Goal: Transaction & Acquisition: Purchase product/service

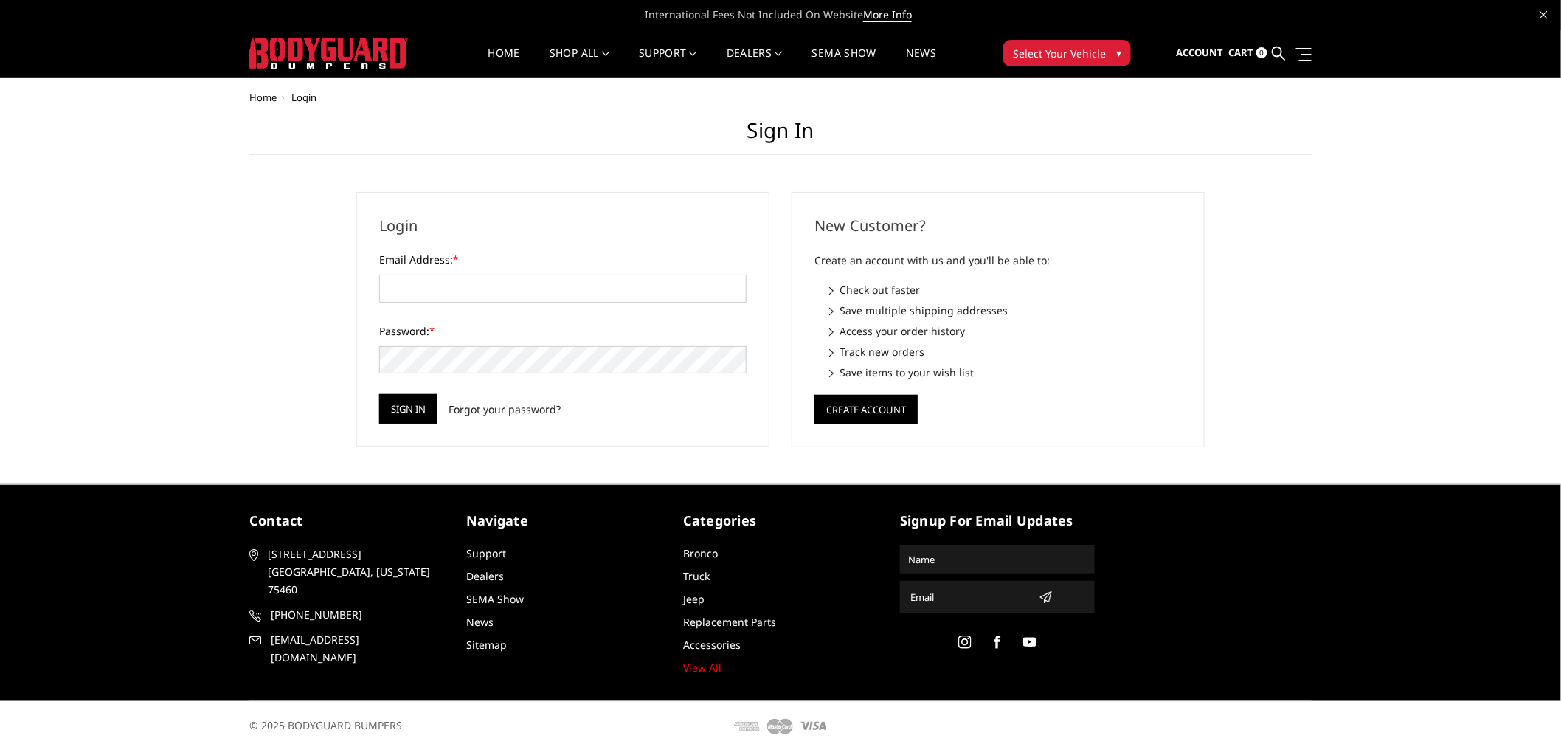
click at [316, 54] on img at bounding box center [328, 53] width 159 height 31
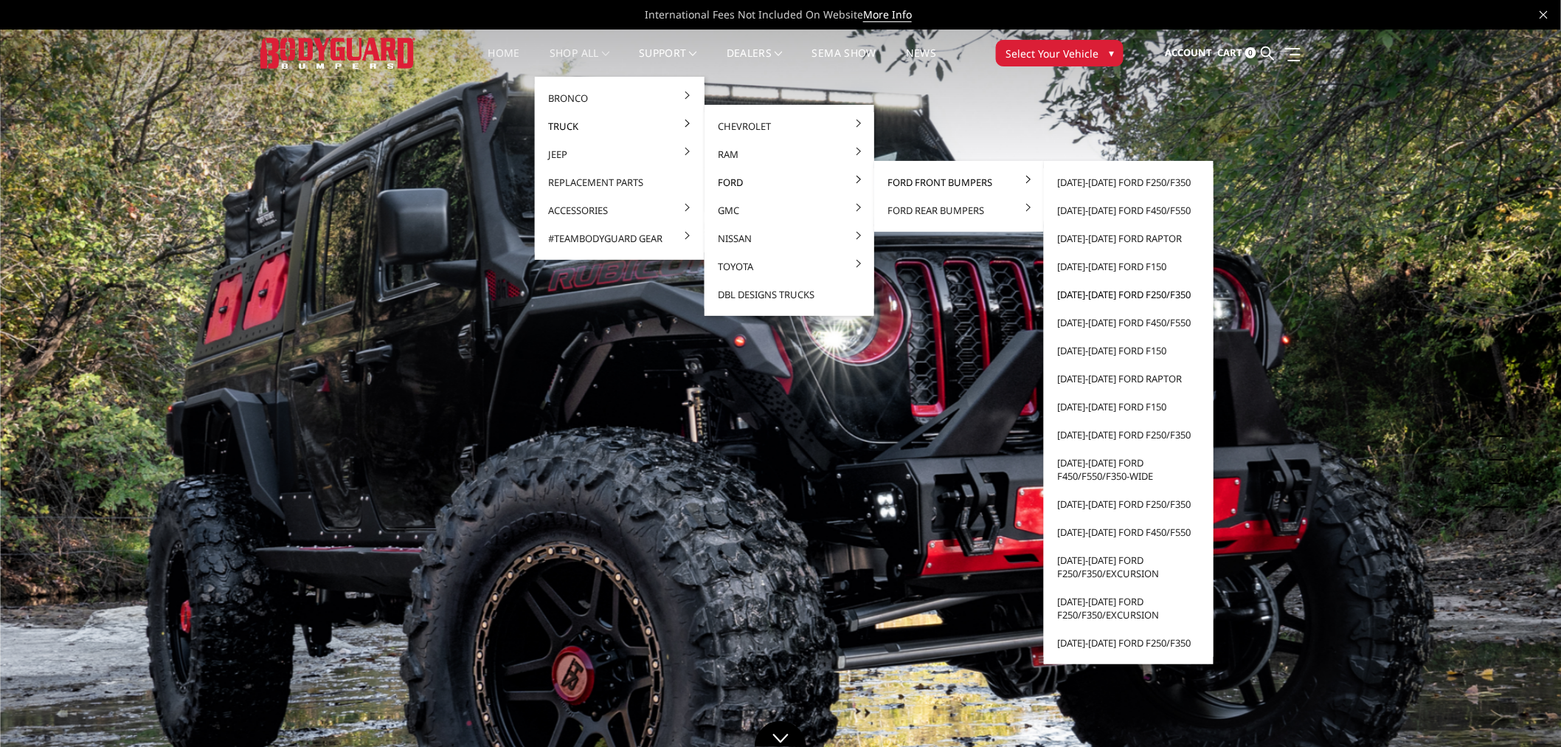
click at [1115, 293] on link "[DATE]-[DATE] Ford F250/F350" at bounding box center [1129, 294] width 158 height 28
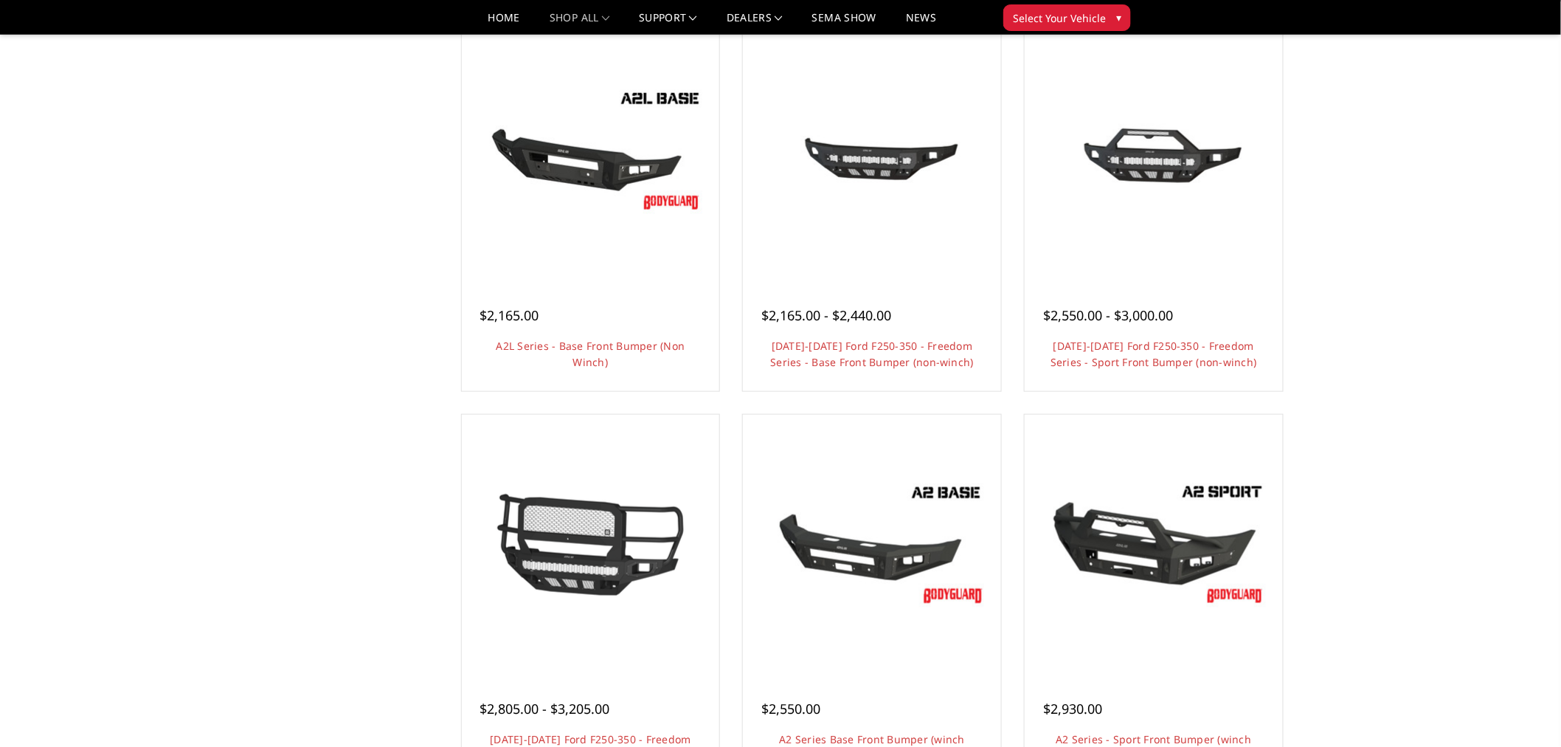
scroll to position [655, 0]
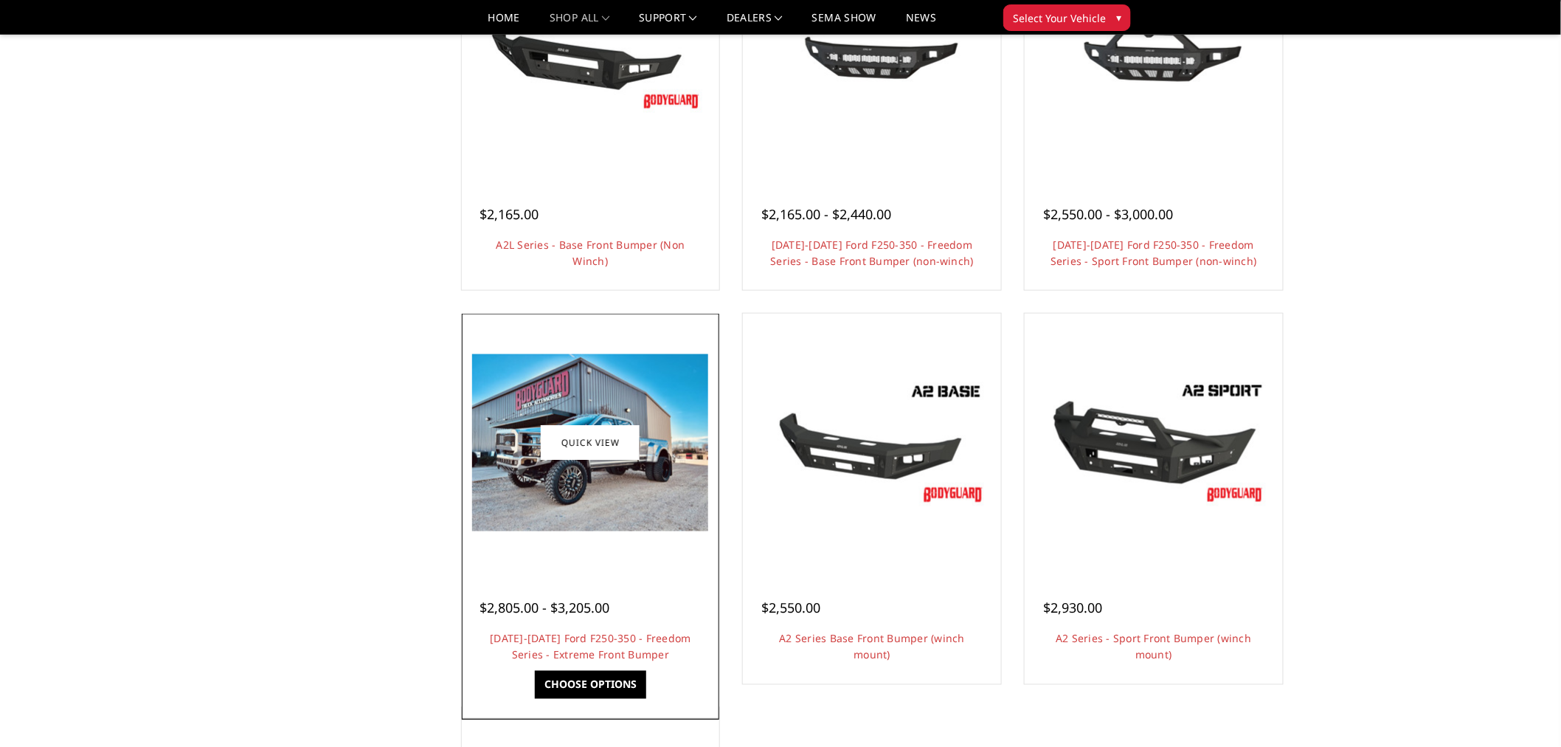
click at [590, 684] on link "Choose Options" at bounding box center [590, 685] width 111 height 28
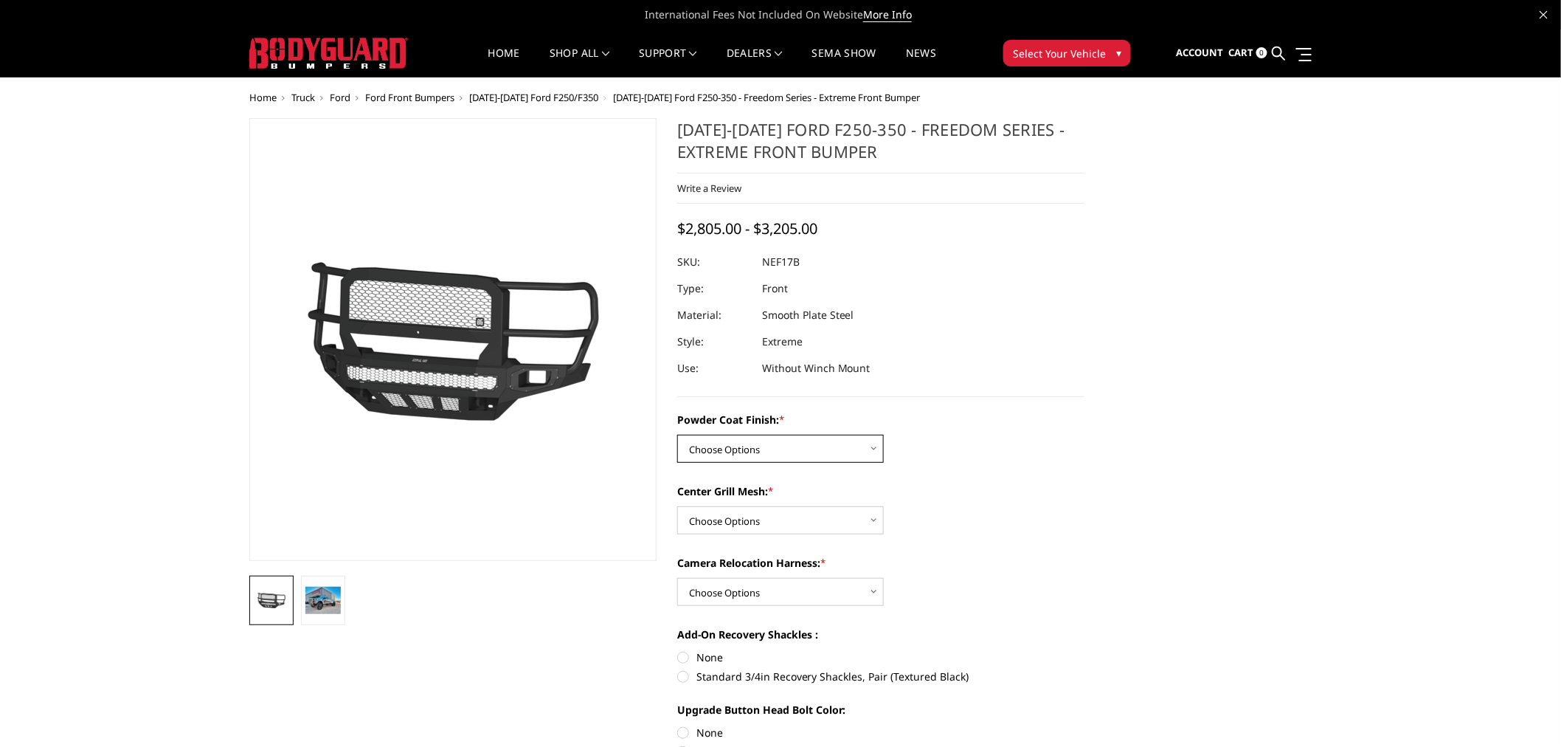
click at [760, 435] on select "Choose Options Bare Metal Textured Black Powder Coat" at bounding box center [780, 449] width 207 height 28
select select "3088"
click at [677, 435] on select "Choose Options Bare Metal Textured Black Powder Coat" at bounding box center [780, 449] width 207 height 28
click at [771, 516] on select "Choose Options WITH Expanded Metal in Center Grill WITHOUT Expanded Metal in Ce…" at bounding box center [780, 520] width 207 height 28
select select "3089"
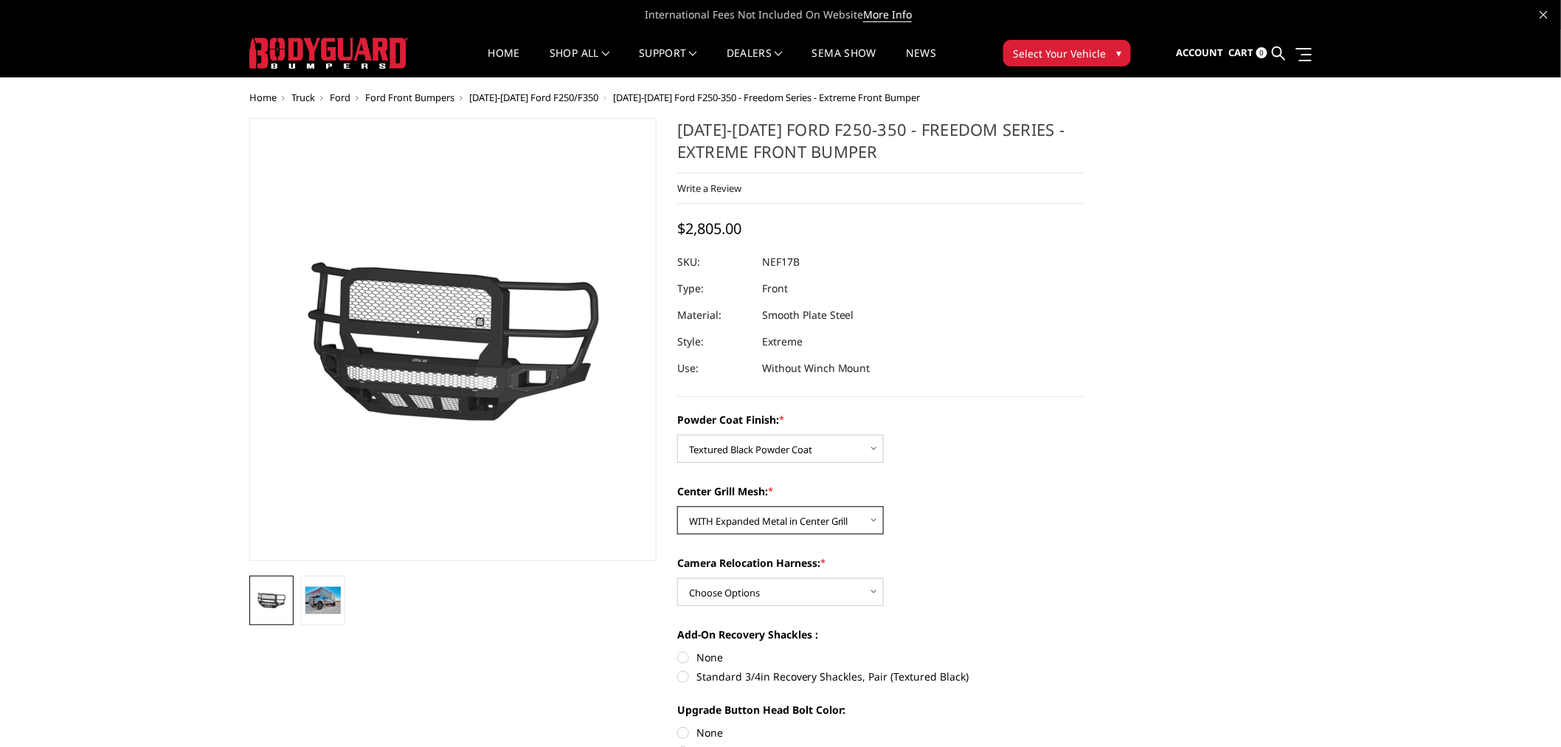
click at [677, 506] on select "Choose Options WITH Expanded Metal in Center Grill WITHOUT Expanded Metal in Ce…" at bounding box center [780, 520] width 207 height 28
click at [778, 587] on select "Choose Options WITH Camera Relocation Harness WITHOUT Camera Relocation Harness" at bounding box center [780, 592] width 207 height 28
select select "3091"
click at [677, 578] on select "Choose Options WITH Camera Relocation Harness WITHOUT Camera Relocation Harness" at bounding box center [780, 592] width 207 height 28
click at [992, 595] on div "Camera Relocation Harness: * Choose Options WITH Camera Relocation Harness WITH…" at bounding box center [880, 580] width 407 height 51
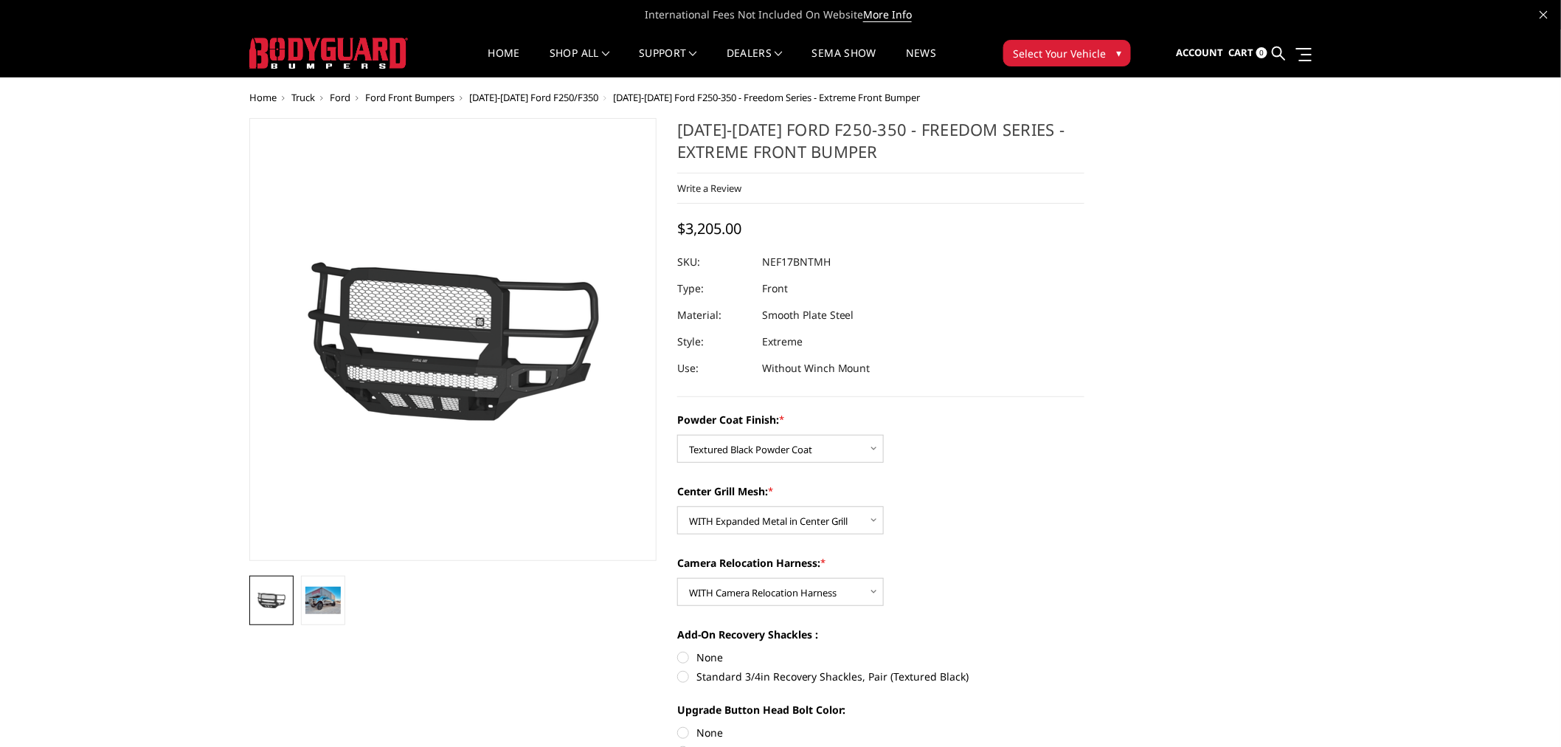
click at [821, 673] on label "Standard 3/4in Recovery Shackles, Pair (Textured Black)" at bounding box center [880, 675] width 407 height 15
click at [1084, 650] on input "Standard 3/4in Recovery Shackles, Pair (Textured Black)" at bounding box center [1084, 649] width 1 height 1
radio input "true"
click at [1029, 586] on div "Camera Relocation Harness: * Choose Options WITH Camera Relocation Harness WITH…" at bounding box center [880, 580] width 407 height 51
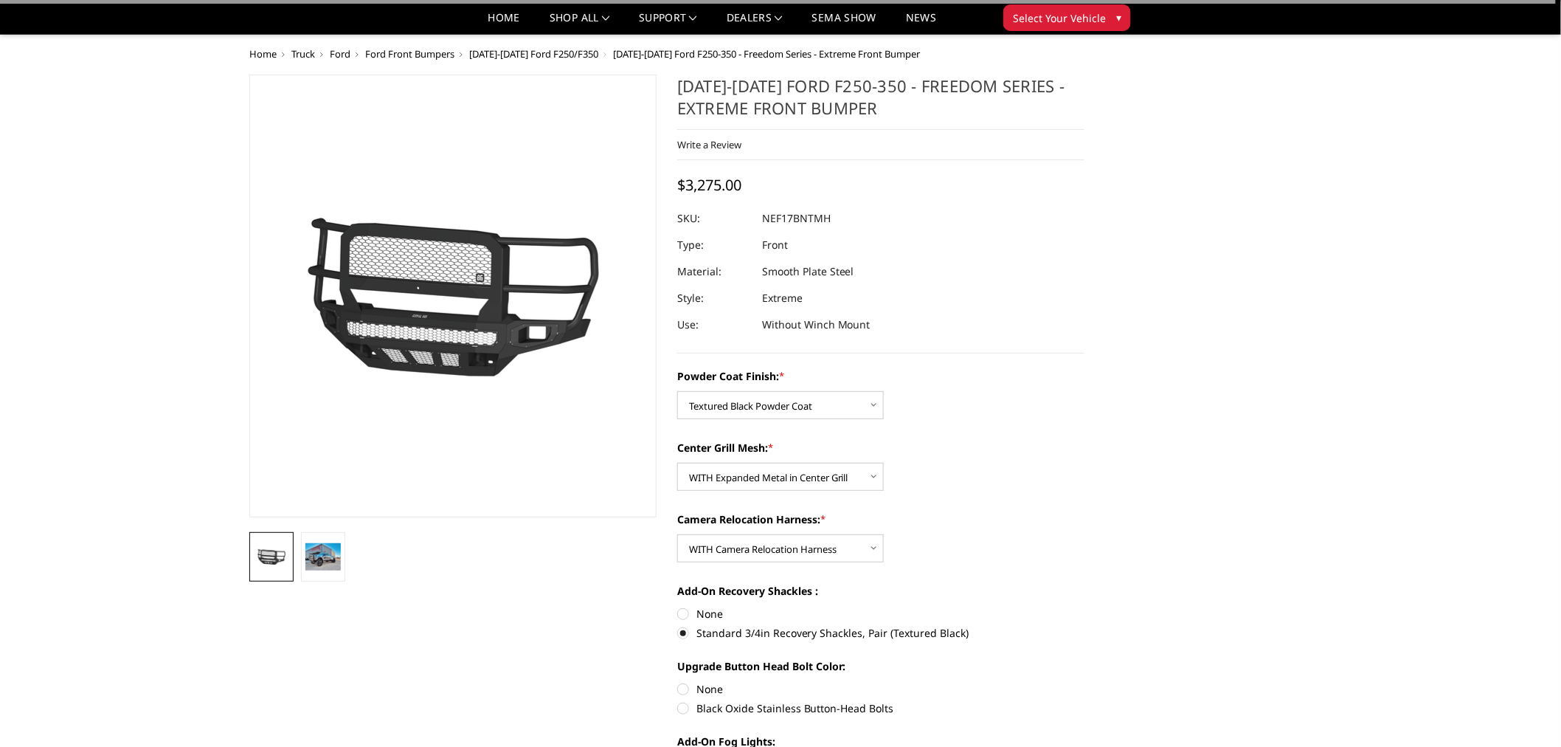
scroll to position [328, 0]
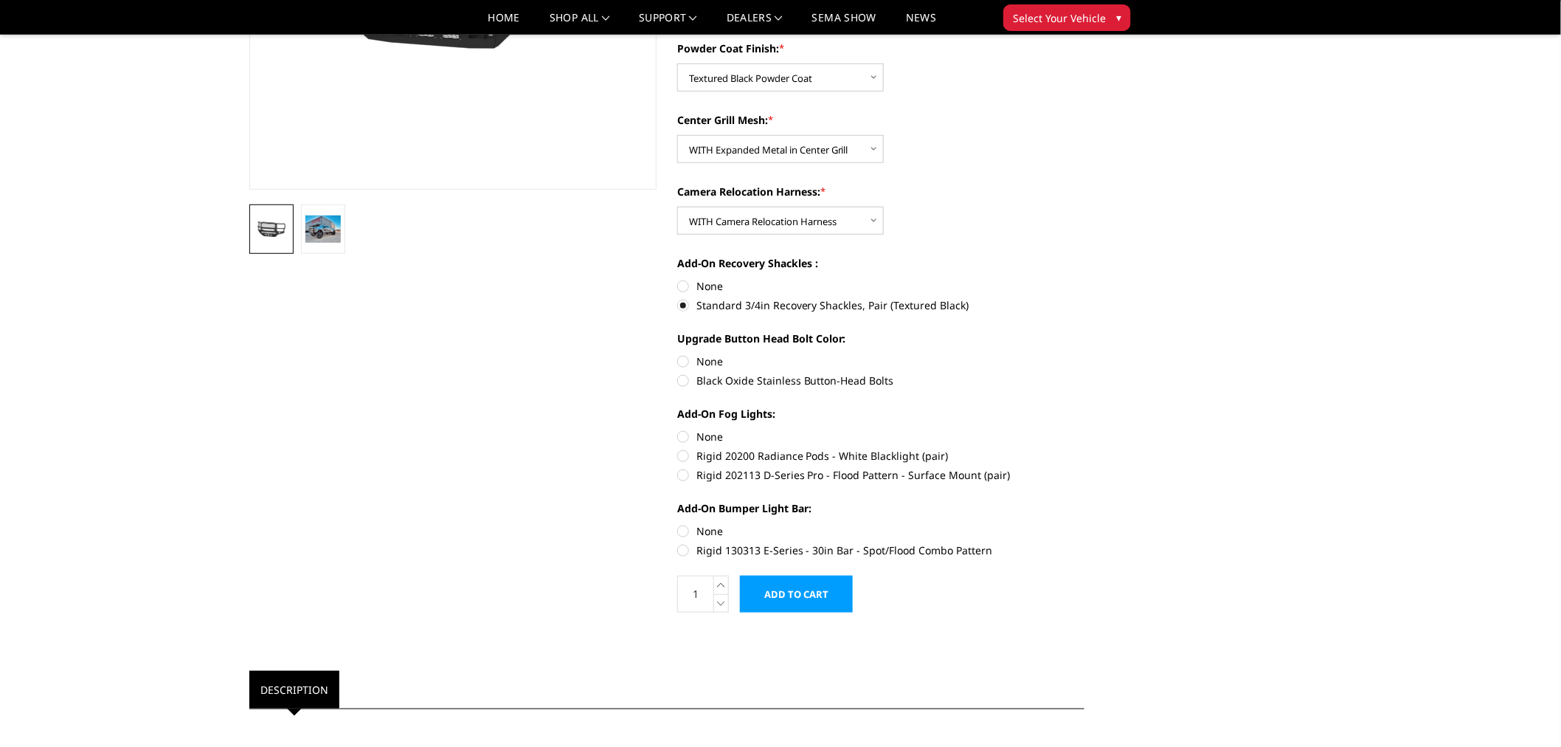
drag, startPoint x: 716, startPoint y: 434, endPoint x: 709, endPoint y: 445, distance: 12.9
click at [716, 435] on label "None" at bounding box center [880, 436] width 407 height 15
click at [678, 429] on input "None" at bounding box center [677, 429] width 1 height 1
radio input "true"
click at [721, 381] on label "Black Oxide Stainless Button-Head Bolts" at bounding box center [880, 380] width 407 height 15
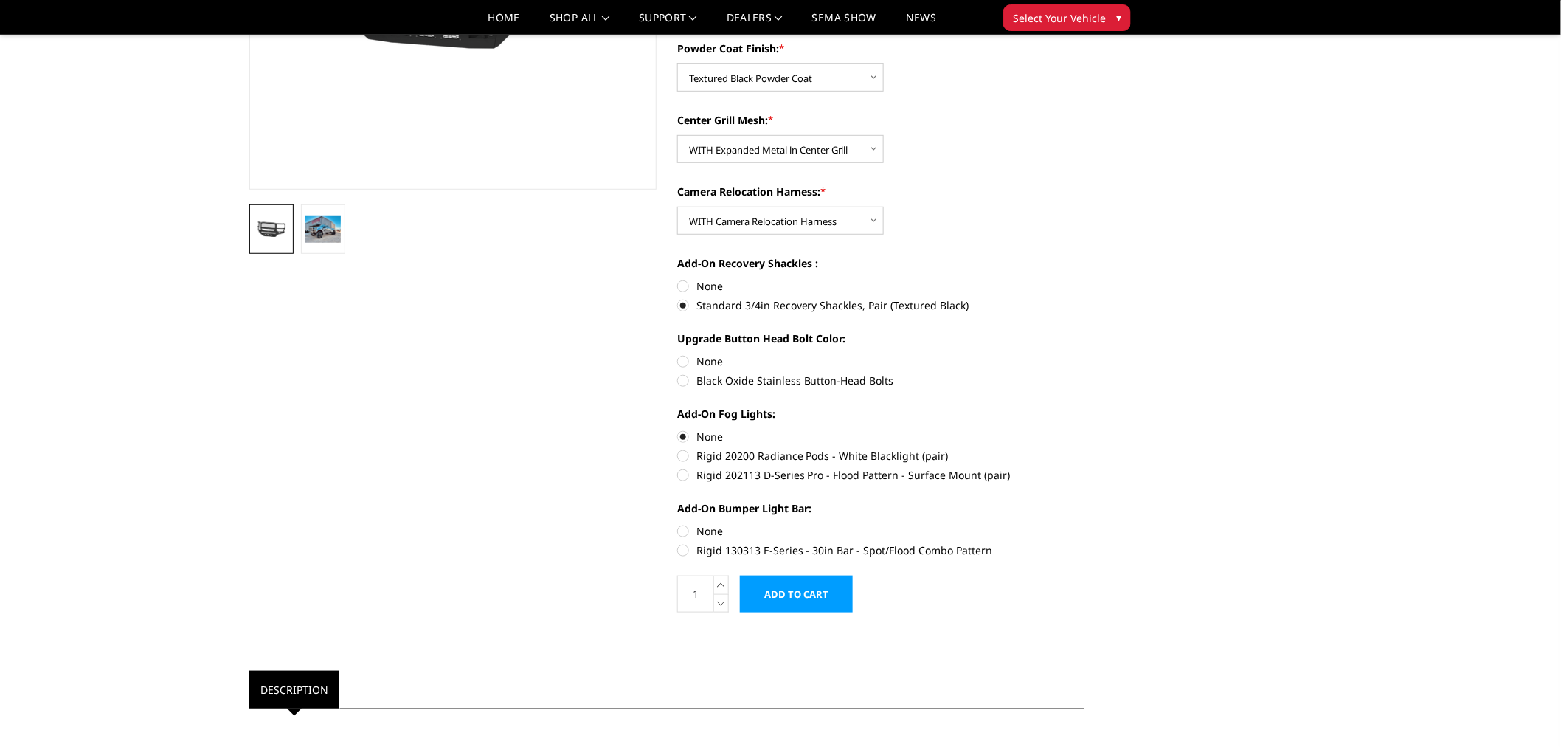
click at [1084, 354] on input "Black Oxide Stainless Button-Head Bolts" at bounding box center [1084, 353] width 1 height 1
radio input "true"
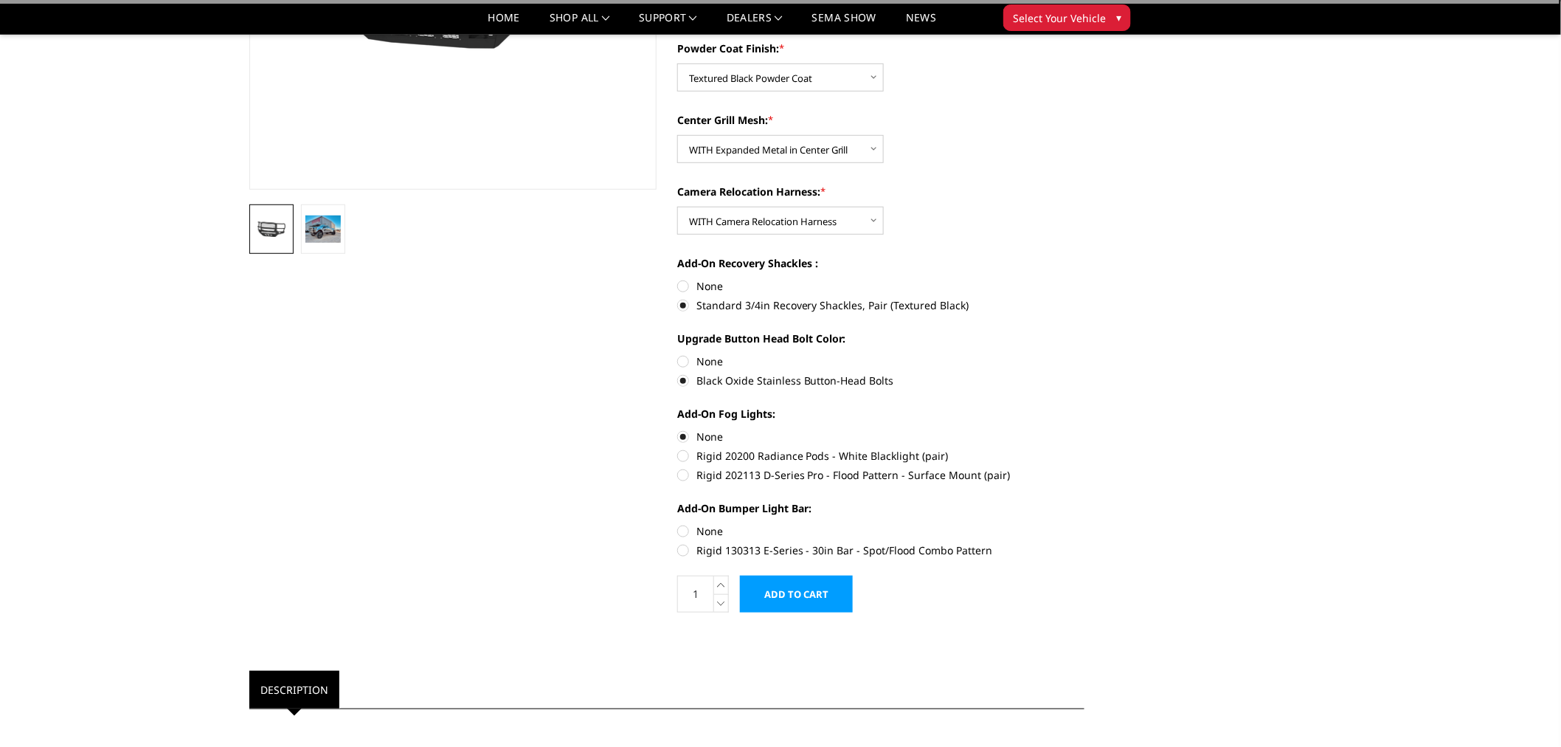
click at [716, 528] on label "None" at bounding box center [880, 530] width 407 height 15
click at [678, 524] on input "None" at bounding box center [677, 523] width 1 height 1
radio input "true"
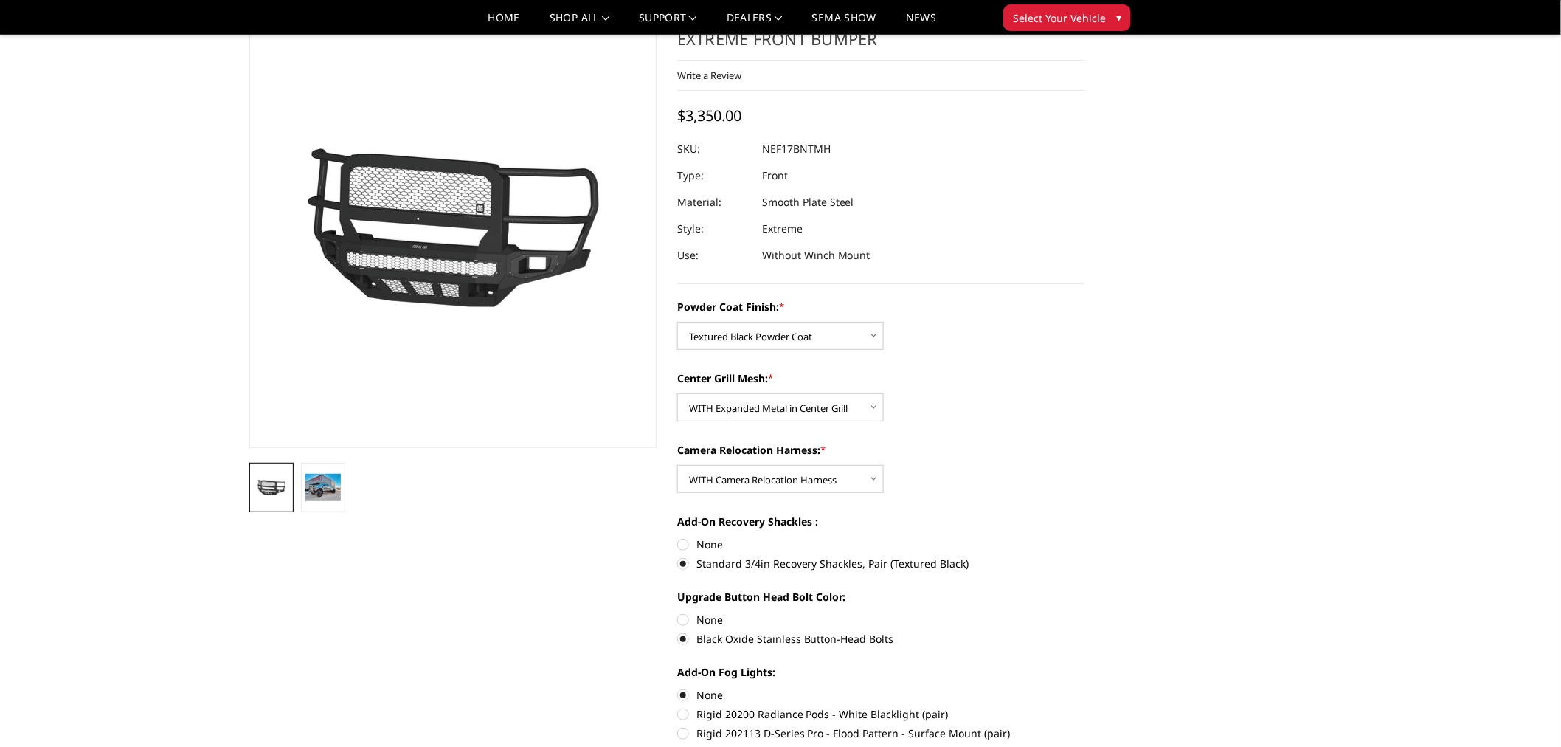
scroll to position [0, 0]
